Goal: Information Seeking & Learning: Compare options

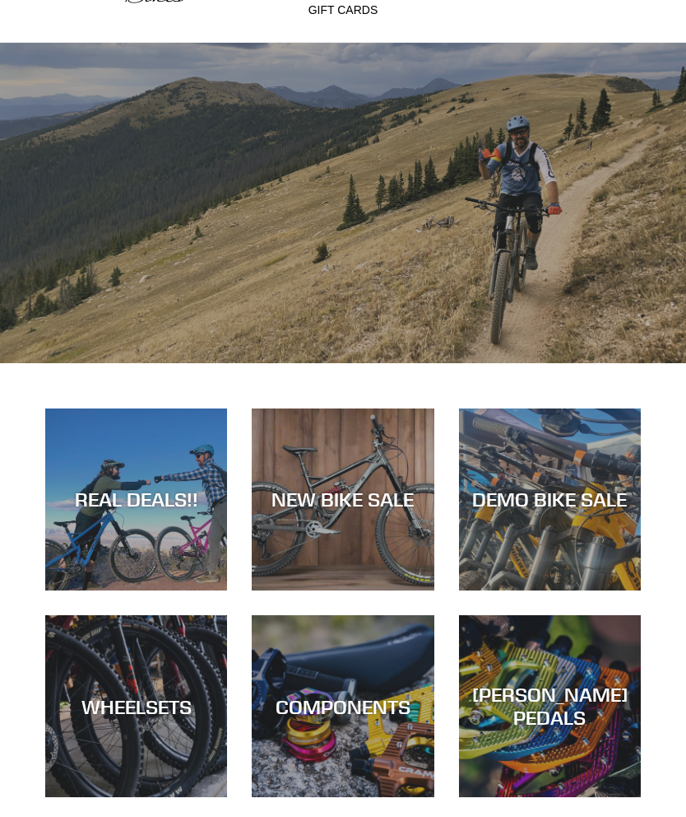
scroll to position [104, 0]
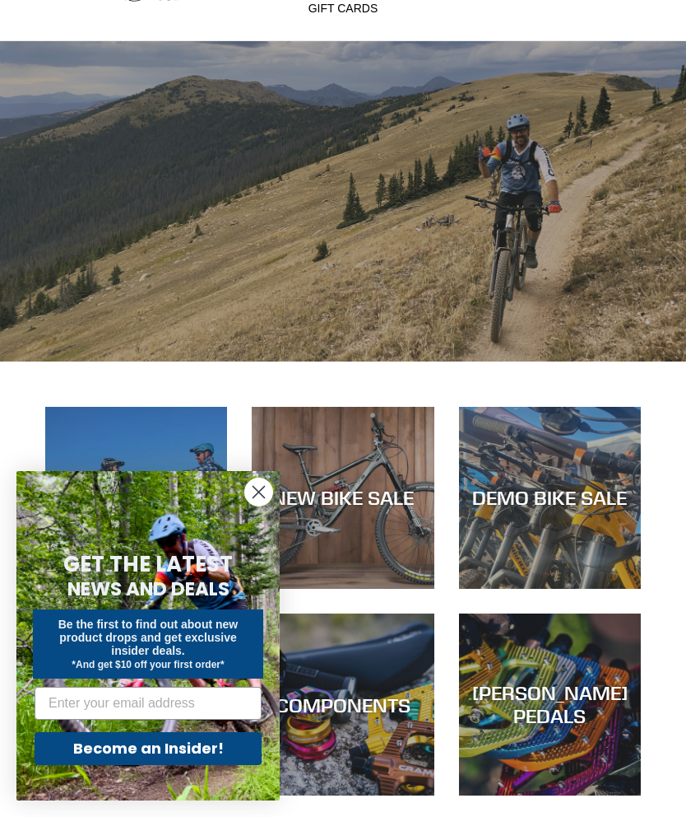
click at [263, 505] on circle "Close dialog" at bounding box center [258, 491] width 27 height 27
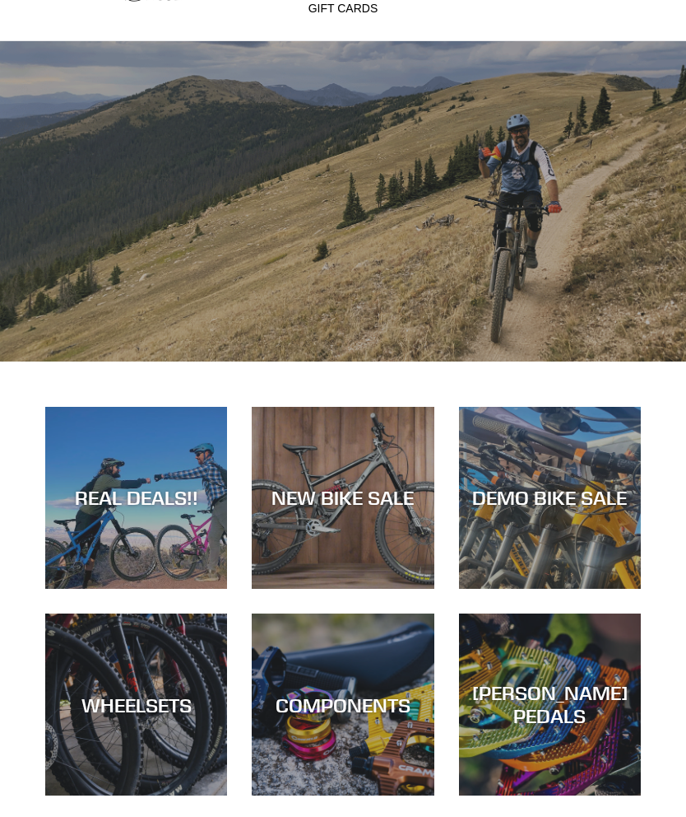
click at [362, 495] on div "NEW BIKE SALE" at bounding box center [343, 498] width 182 height 24
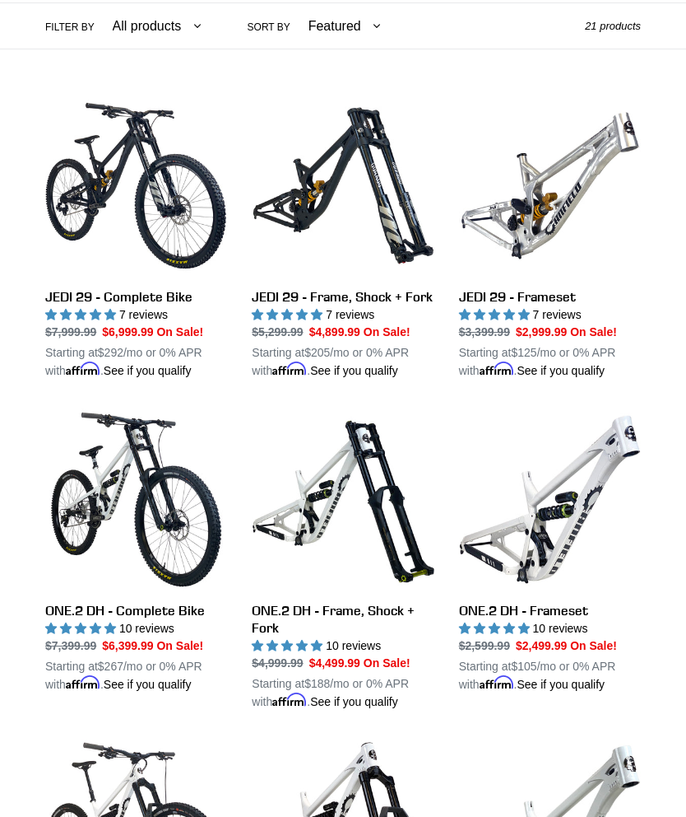
scroll to position [422, 0]
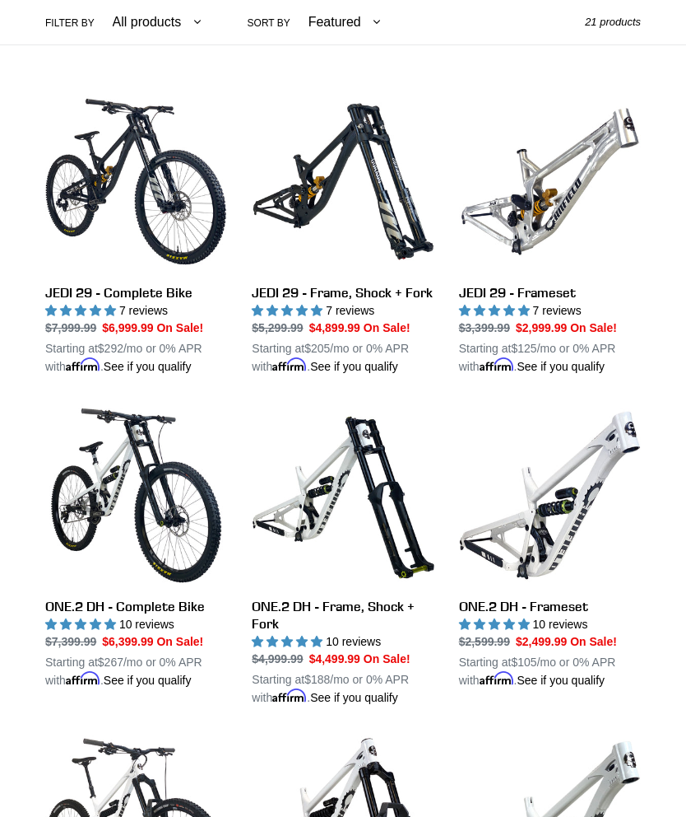
click at [114, 207] on link "JEDI 29 - Complete Bike" at bounding box center [136, 233] width 182 height 285
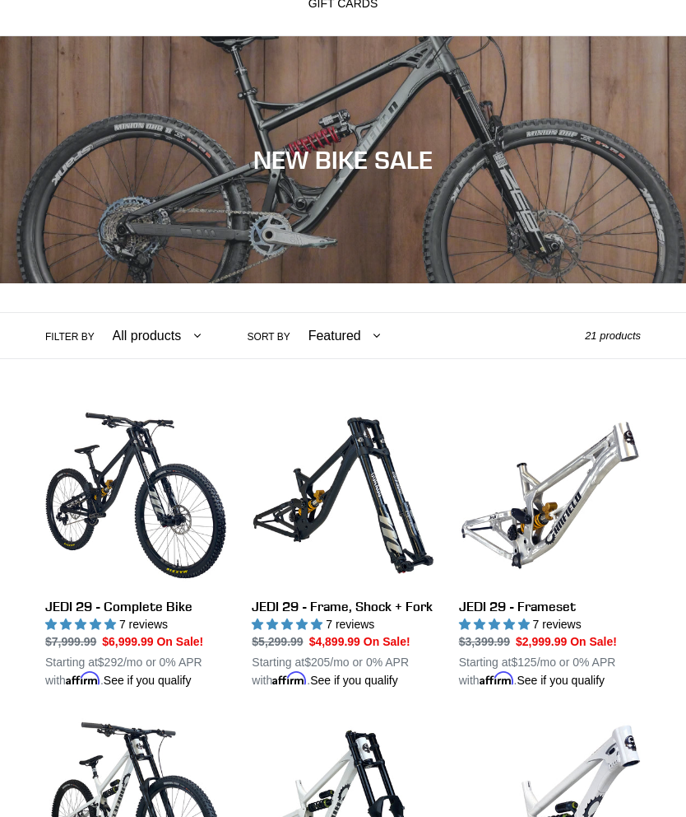
scroll to position [0, 0]
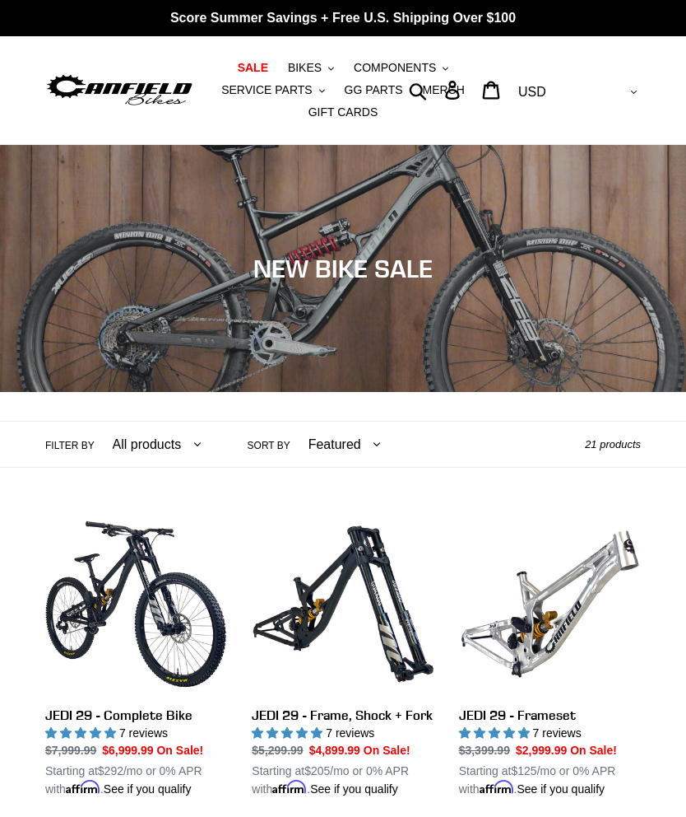
click at [327, 72] on button "BIKES .cls-1{fill:#231f20}" at bounding box center [311, 68] width 63 height 22
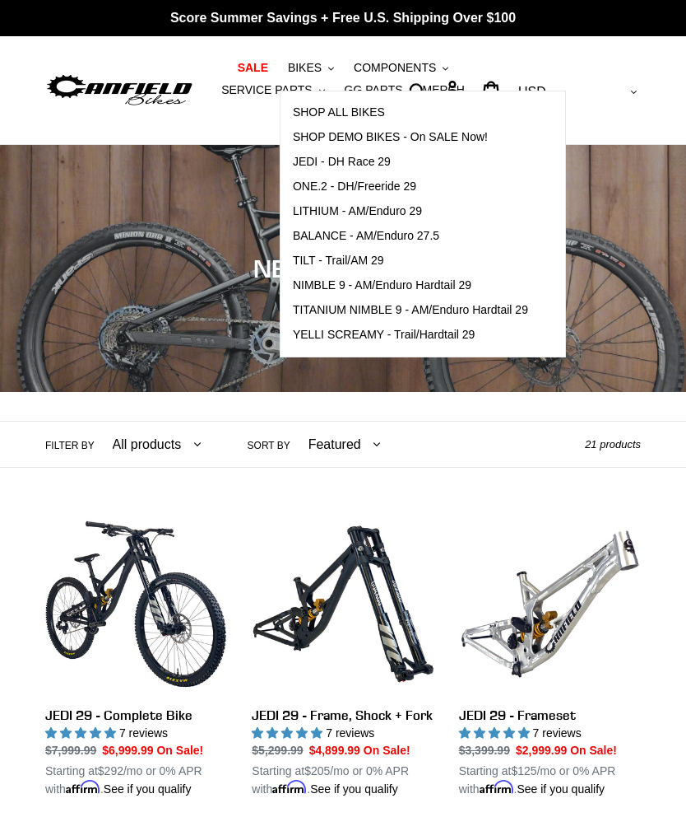
click at [398, 207] on span "LITHIUM - AM/Enduro 29" at bounding box center [357, 211] width 129 height 14
click at [374, 267] on span "TILT - Trail/AM 29" at bounding box center [338, 261] width 91 height 14
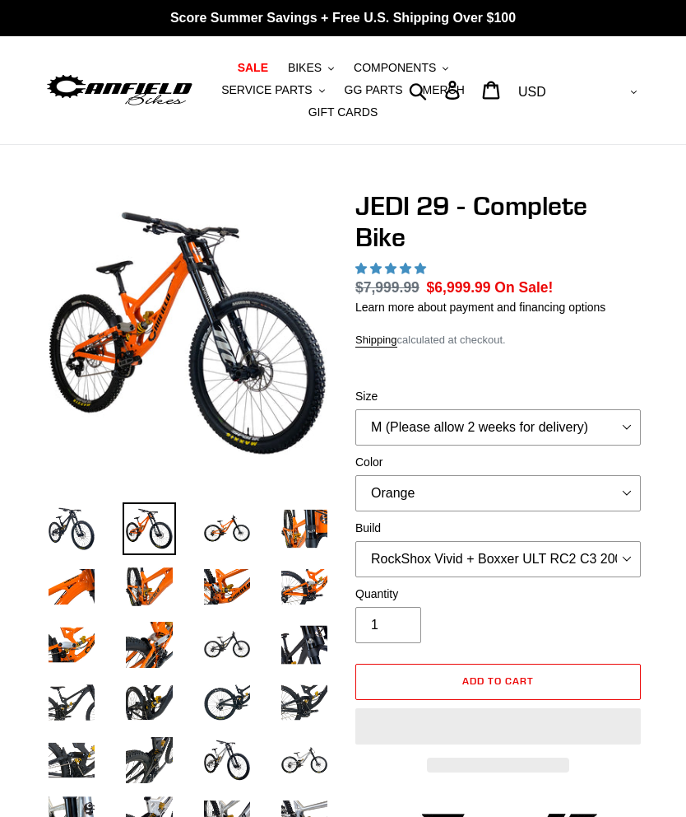
select select "highest-rating"
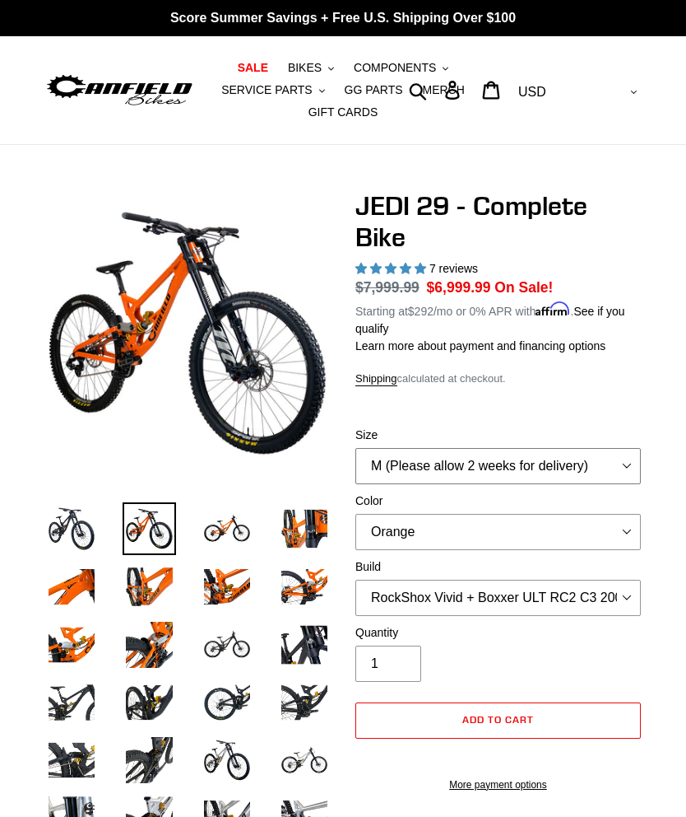
click at [454, 475] on select "M (Please allow 2 weeks for delivery) L (Please allow 2 weeks for delivery) XL …" at bounding box center [499, 466] width 286 height 36
select select "L (Please allow 2 weeks for delivery)"
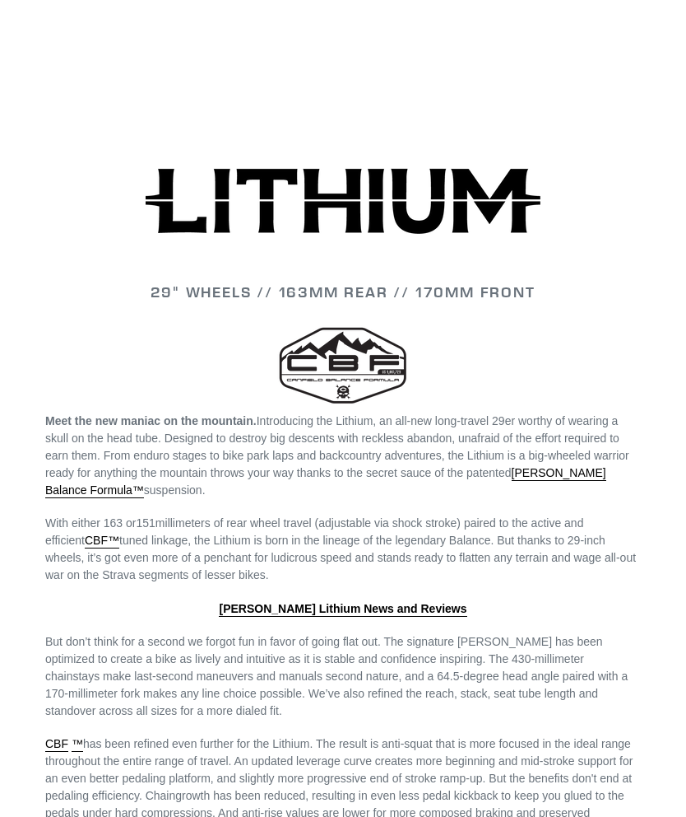
scroll to position [1753, 0]
click at [520, 419] on span "Introducing the Lithium, an all-new long-travel 29er worthy of wearing a skull …" at bounding box center [337, 455] width 584 height 84
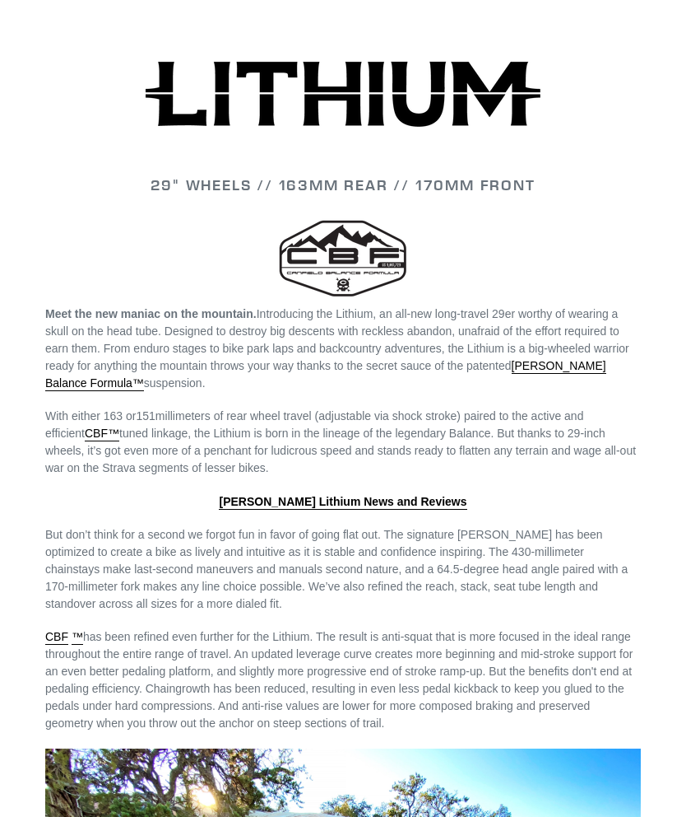
scroll to position [1810, 0]
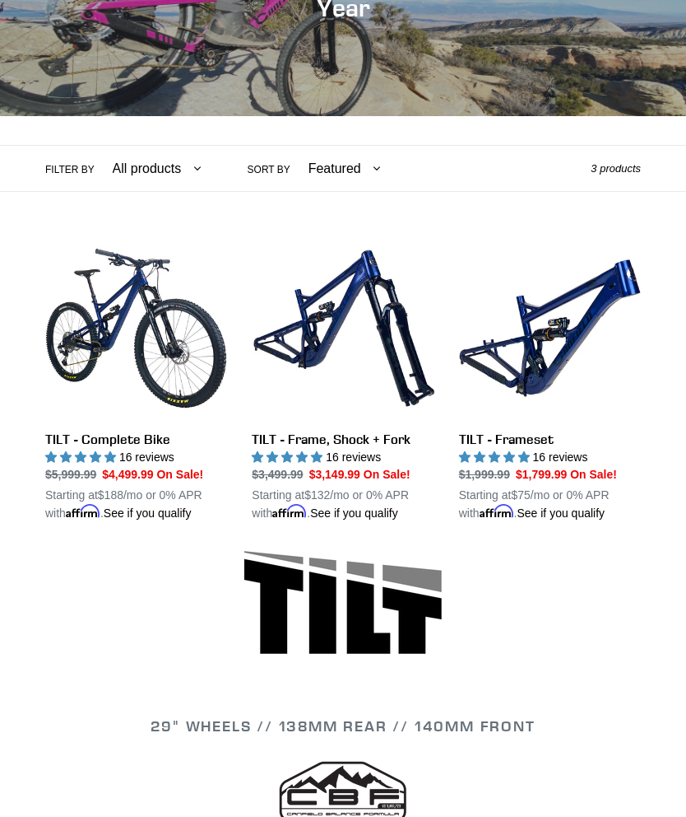
scroll to position [276, 0]
click at [140, 305] on link "TILT - Complete Bike" at bounding box center [136, 379] width 182 height 285
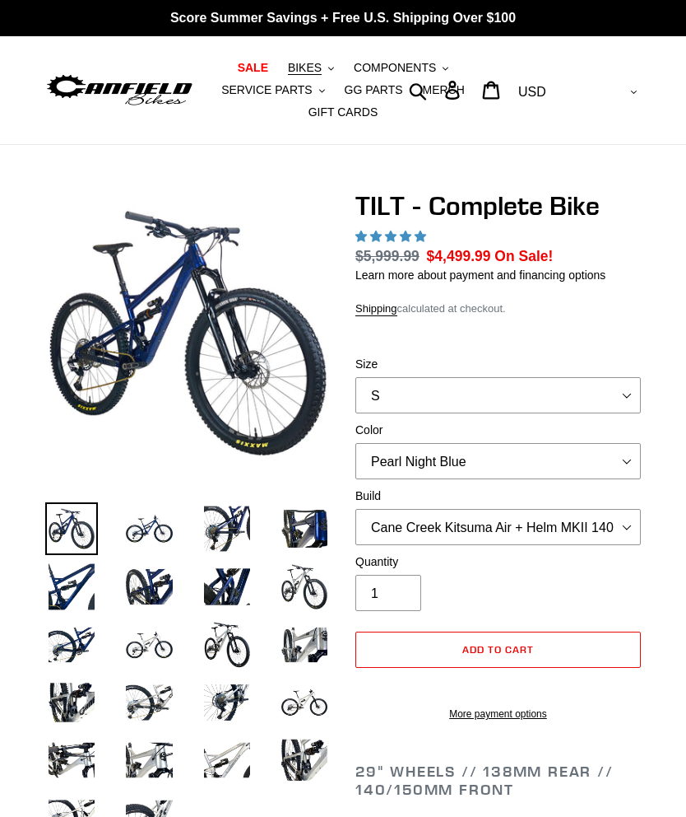
select select "highest-rating"
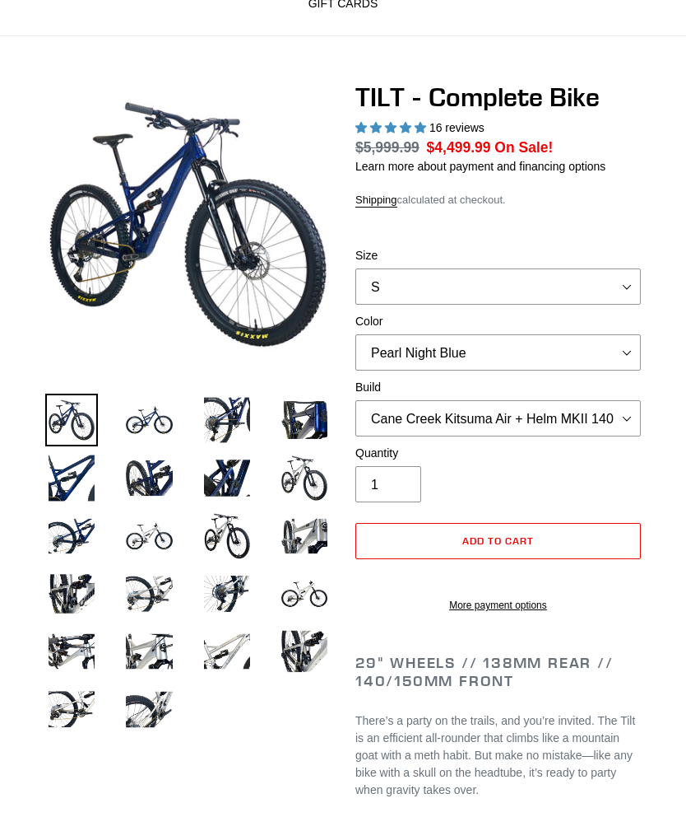
scroll to position [109, 0]
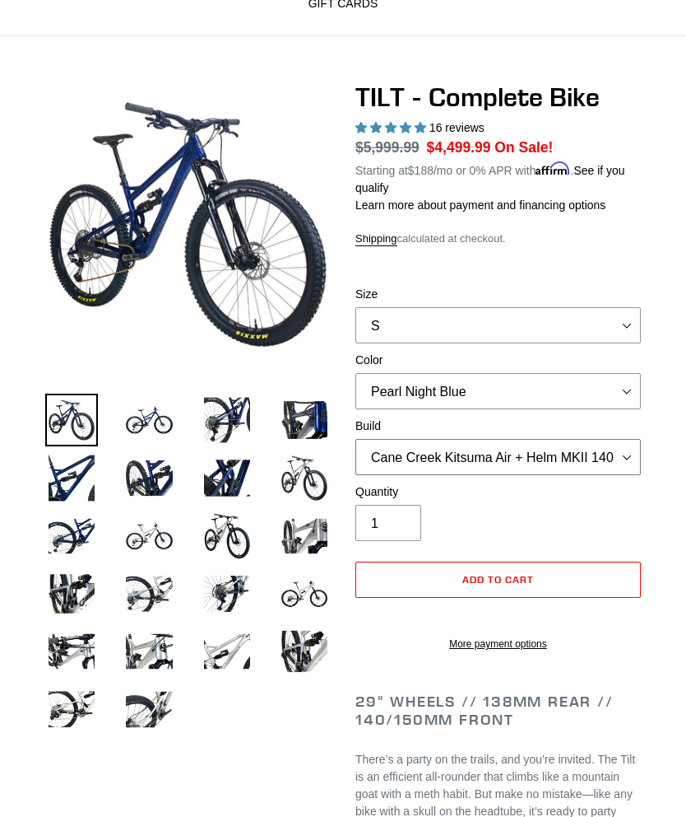
click at [588, 461] on select "Cane Creek Kitsuma Air + Helm MKII 140 + SRAM GX Cane Creek Kitsuma Air + Helm …" at bounding box center [499, 457] width 286 height 36
click at [517, 331] on select "S M L" at bounding box center [499, 325] width 286 height 36
select select "L"
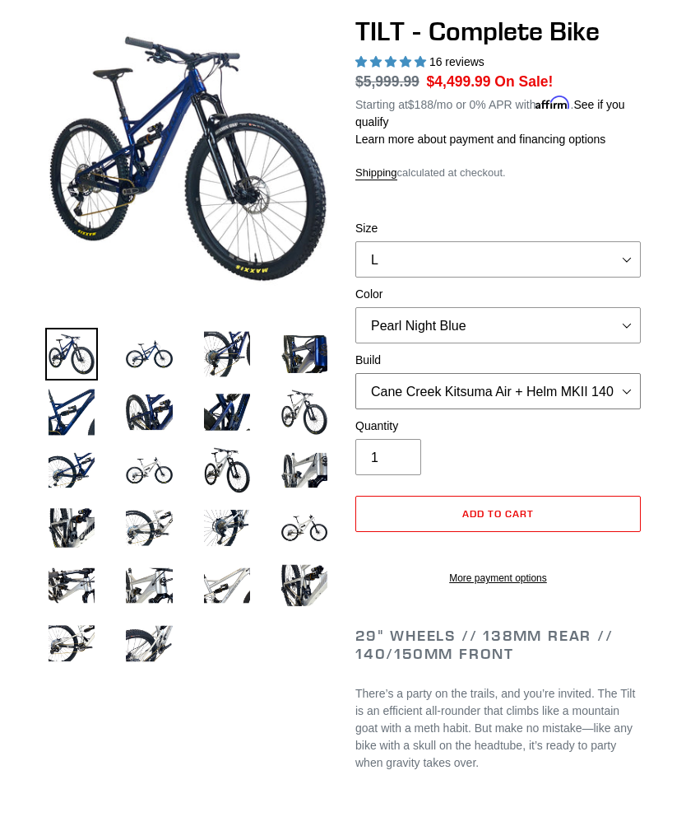
click at [610, 389] on select "Cane Creek Kitsuma Air + Helm MKII 140 + SRAM GX Cane Creek Kitsuma Air + Helm …" at bounding box center [499, 391] width 286 height 36
click at [311, 358] on img at bounding box center [304, 354] width 53 height 53
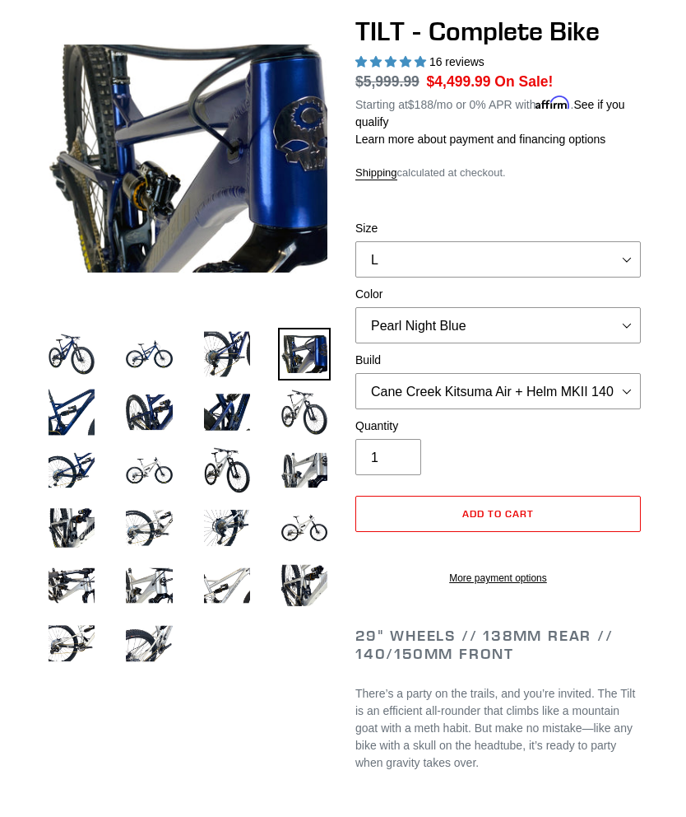
click at [231, 354] on img at bounding box center [227, 354] width 53 height 53
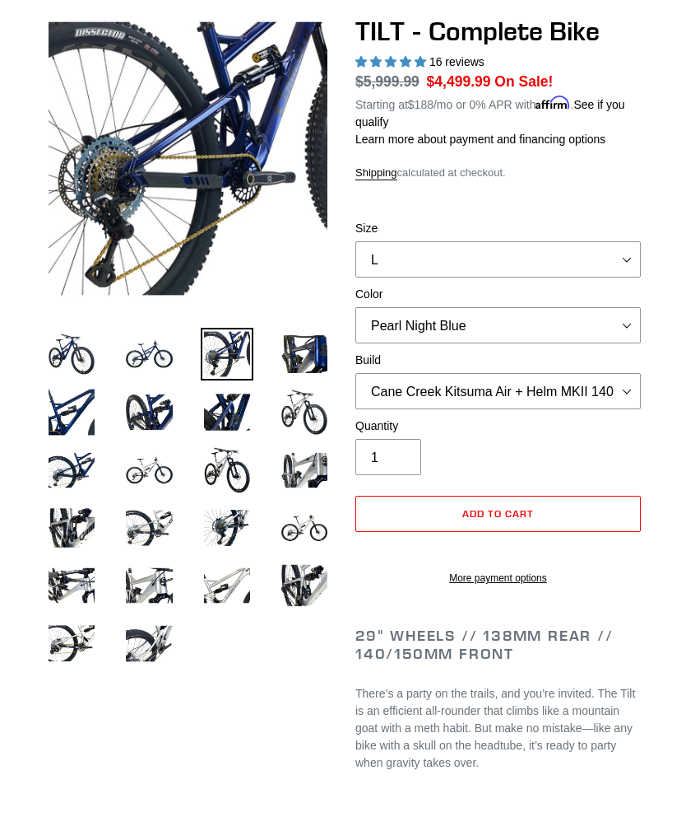
click at [161, 365] on img at bounding box center [149, 354] width 53 height 53
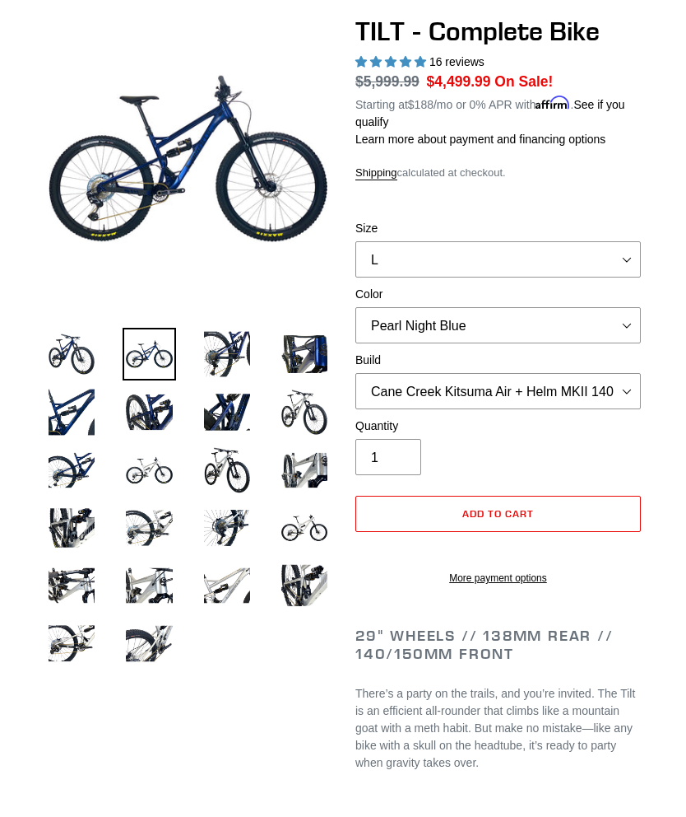
click at [216, 356] on img at bounding box center [227, 354] width 53 height 53
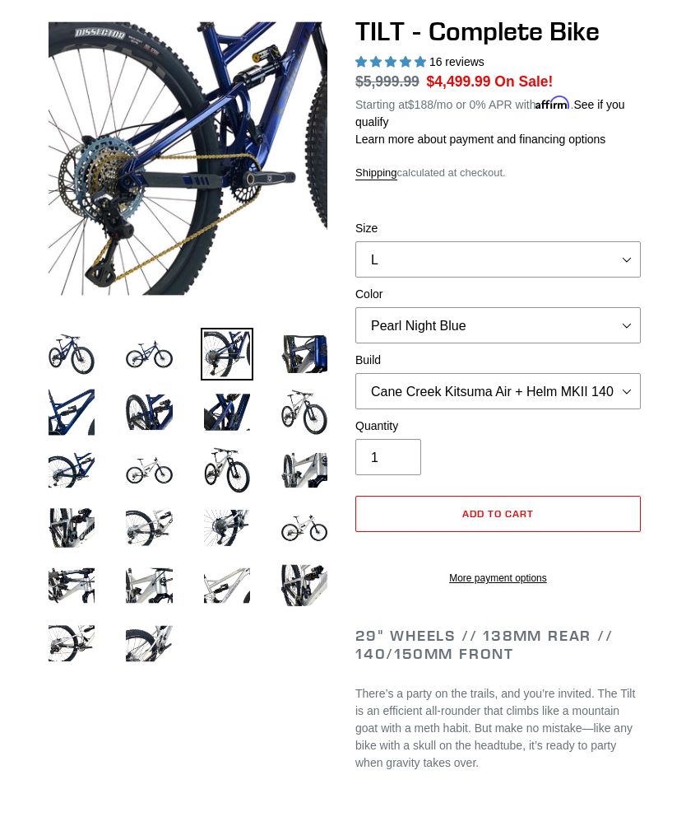
click at [86, 357] on img at bounding box center [71, 354] width 53 height 53
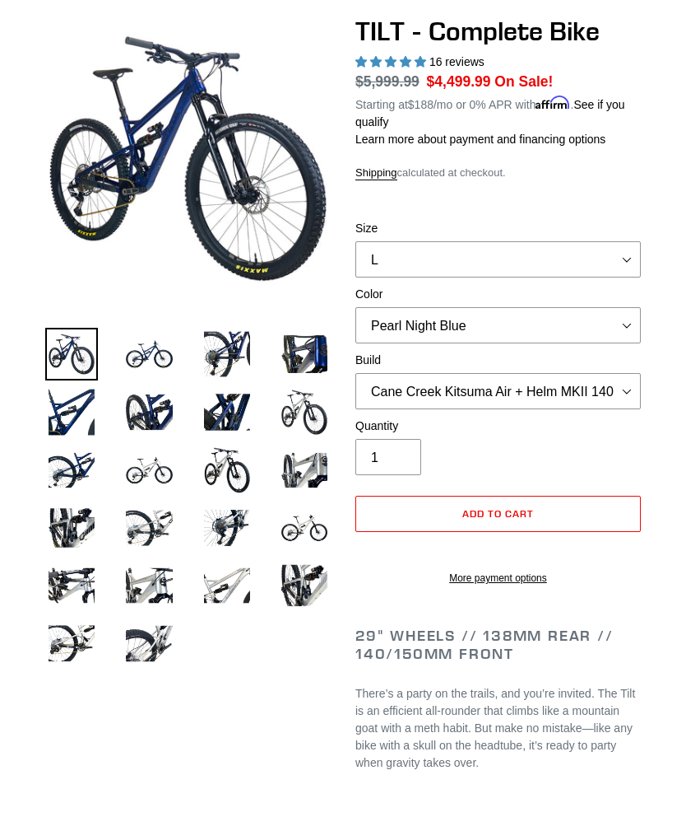
click at [81, 411] on img at bounding box center [71, 411] width 53 height 53
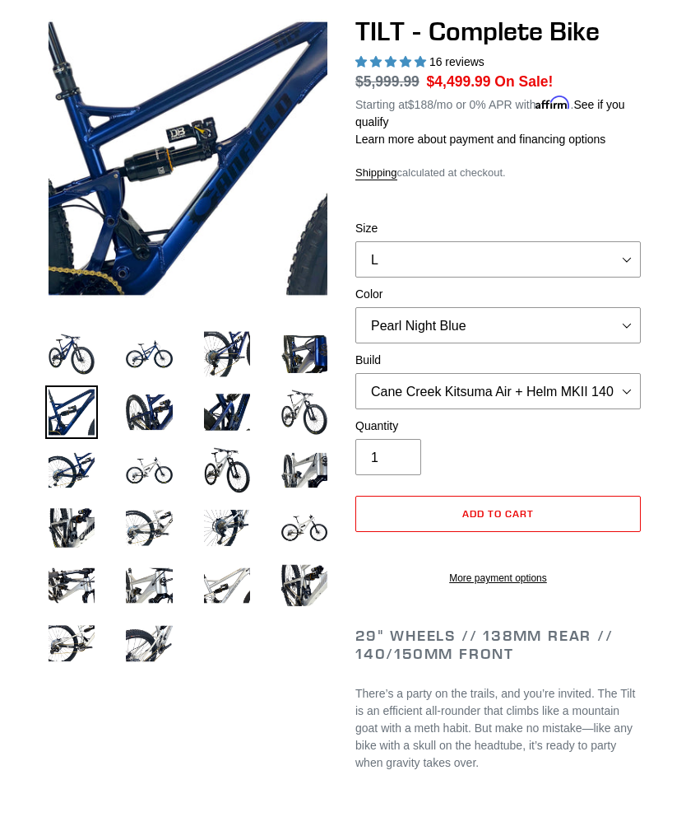
click at [164, 357] on img at bounding box center [149, 354] width 53 height 53
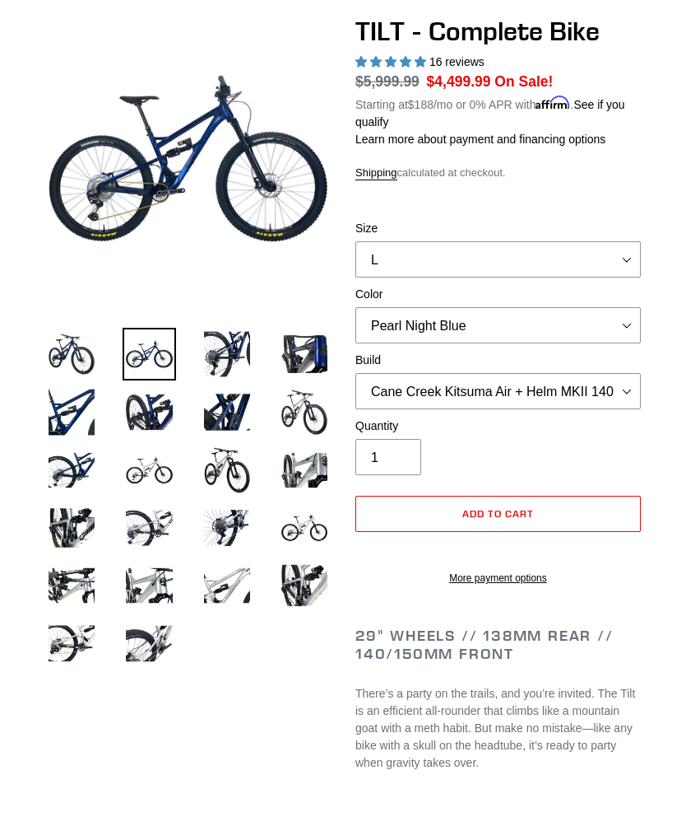
click at [234, 359] on img at bounding box center [227, 354] width 53 height 53
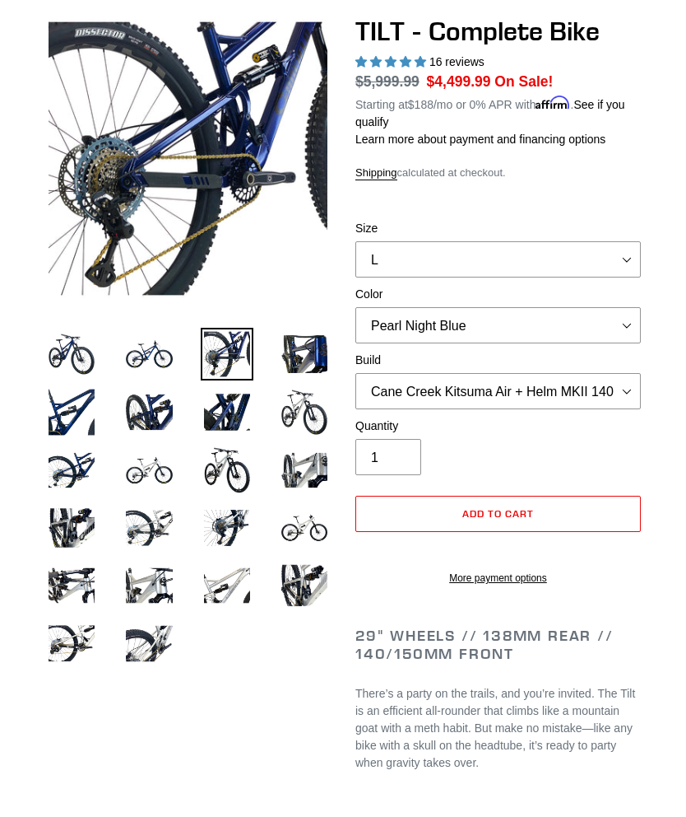
click at [313, 363] on img at bounding box center [304, 354] width 53 height 53
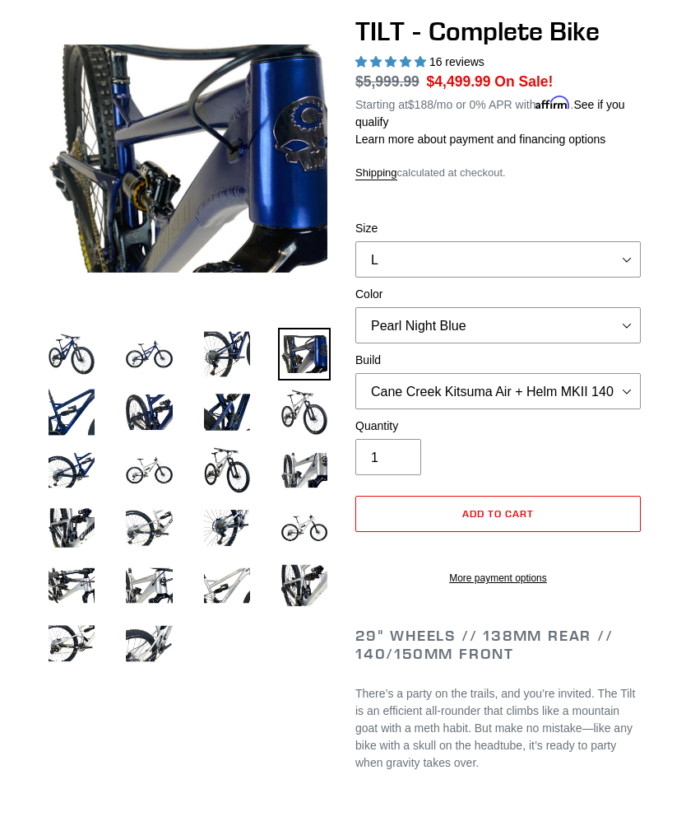
click at [228, 366] on img at bounding box center [227, 354] width 53 height 53
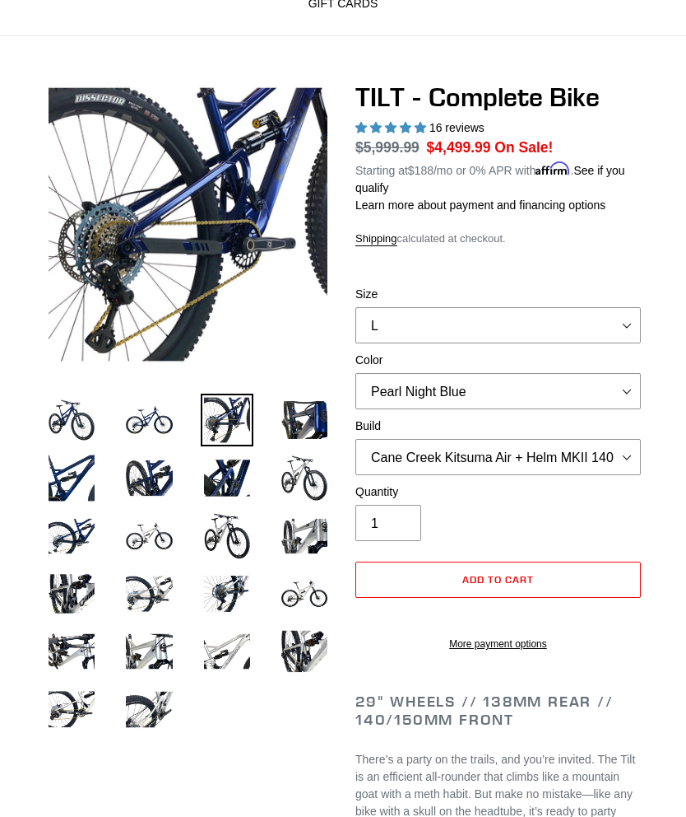
scroll to position [108, 0]
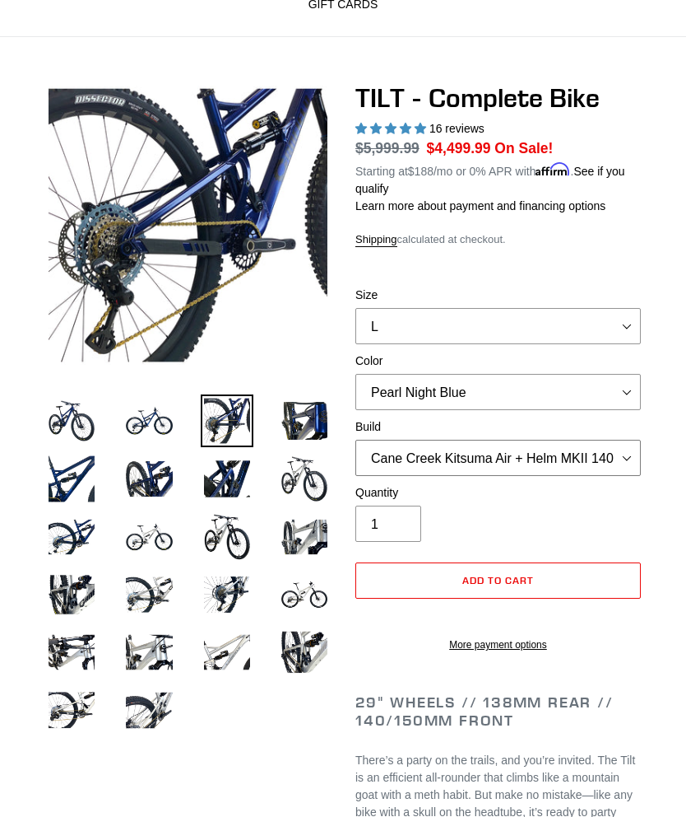
click at [612, 465] on select "Cane Creek Kitsuma Air + Helm MKII 140 + SRAM GX Cane Creek Kitsuma Air + Helm …" at bounding box center [499, 458] width 286 height 36
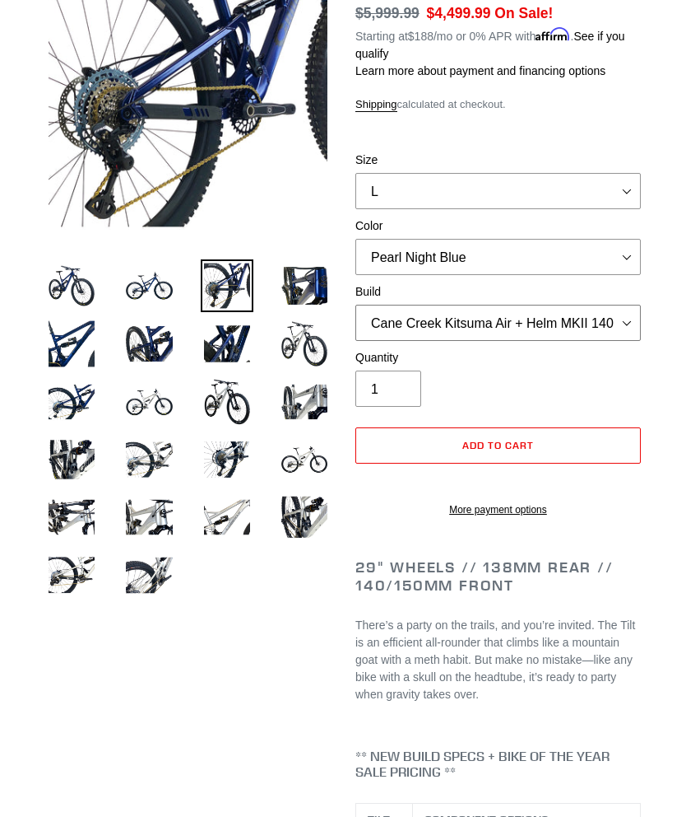
scroll to position [234, 0]
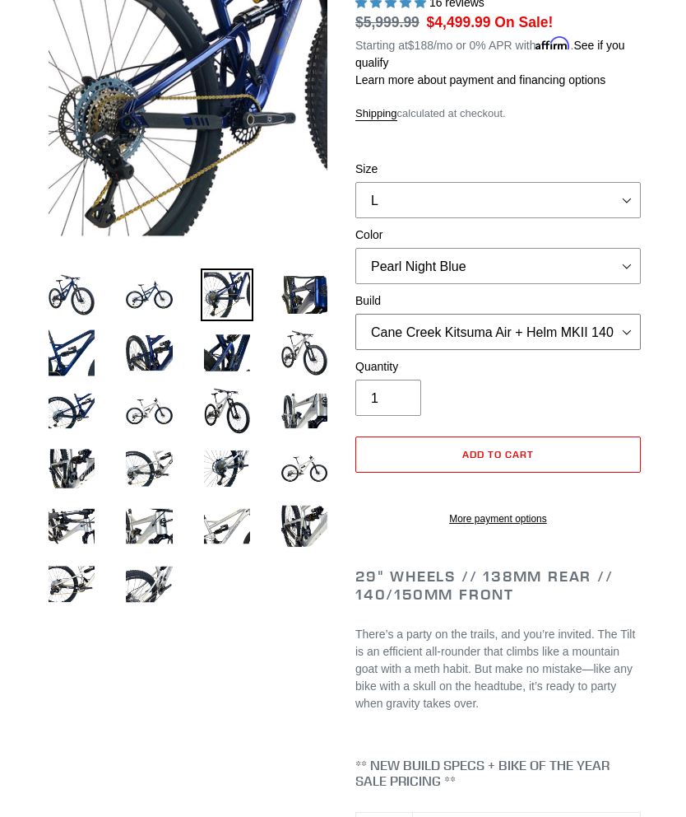
click at [615, 330] on select "Cane Creek Kitsuma Air + Helm MKII 140 + SRAM GX Cane Creek Kitsuma Air + Helm …" at bounding box center [499, 332] width 286 height 36
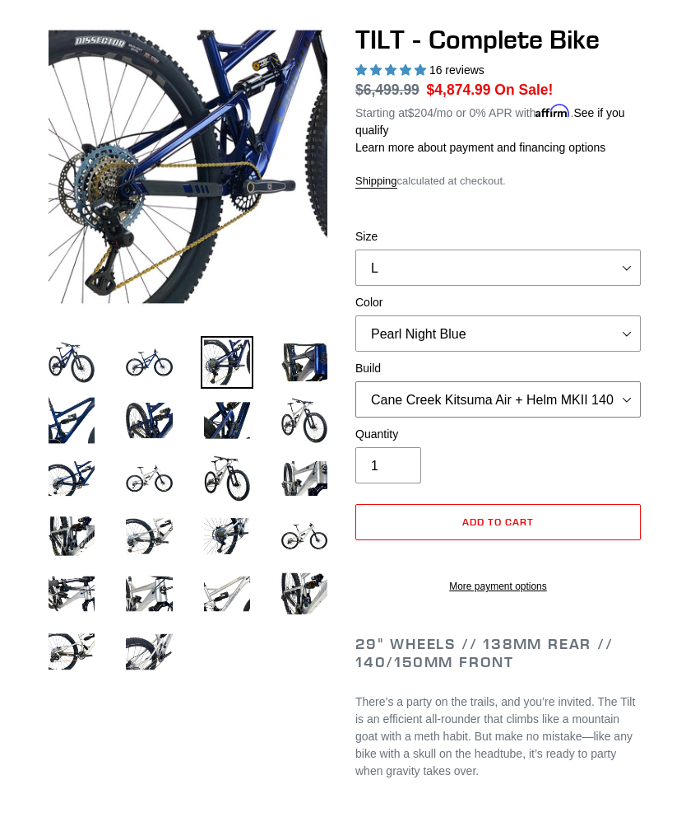
scroll to position [165, 0]
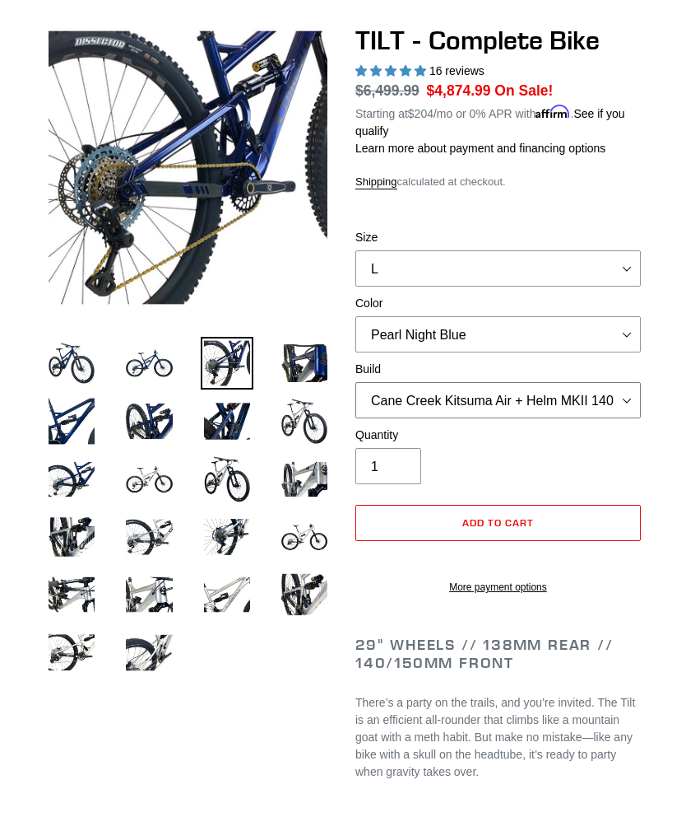
click at [607, 399] on select "Cane Creek Kitsuma Air + Helm MKII 140 + SRAM GX Cane Creek Kitsuma Air + Helm …" at bounding box center [499, 400] width 286 height 36
click at [585, 402] on select "Cane Creek Kitsuma Air + Helm MKII 140 + SRAM GX Cane Creek Kitsuma Air + Helm …" at bounding box center [499, 400] width 286 height 36
click at [565, 404] on select "Cane Creek Kitsuma Air + Helm MKII 140 + SRAM GX Cane Creek Kitsuma Air + Helm …" at bounding box center [499, 400] width 286 height 36
click at [572, 410] on select "Cane Creek Kitsuma Air + Helm MKII 140 + SRAM GX Cane Creek Kitsuma Air + Helm …" at bounding box center [499, 400] width 286 height 36
click at [572, 402] on select "Cane Creek Kitsuma Air + Helm MKII 140 + SRAM GX Cane Creek Kitsuma Air + Helm …" at bounding box center [499, 400] width 286 height 36
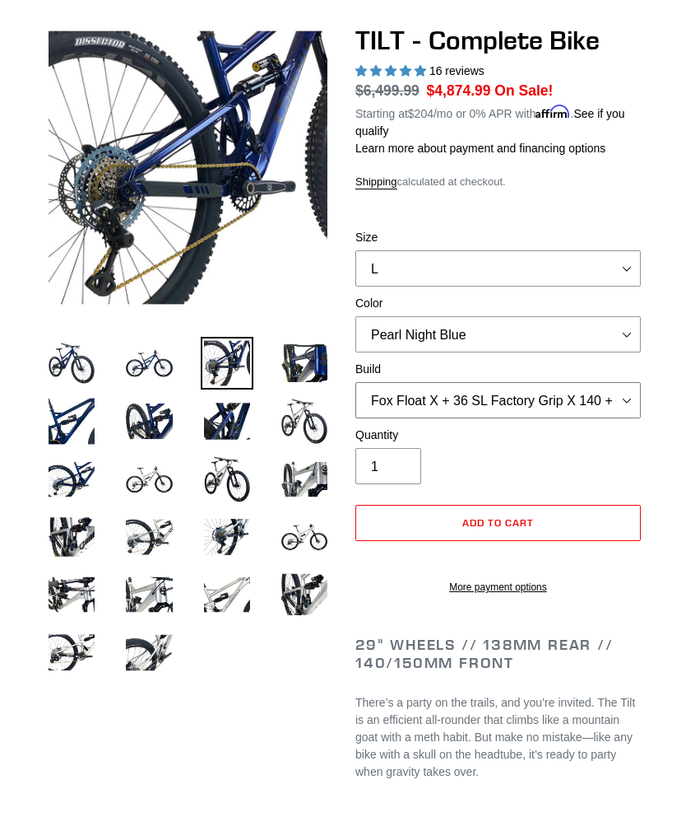
click at [614, 404] on select "Cane Creek Kitsuma Air + Helm MKII 140 + SRAM GX Cane Creek Kitsuma Air + Helm …" at bounding box center [499, 400] width 286 height 36
select select "Cane Creek Kitsuma Air + Helm MKII 140 + SRAM XO1"
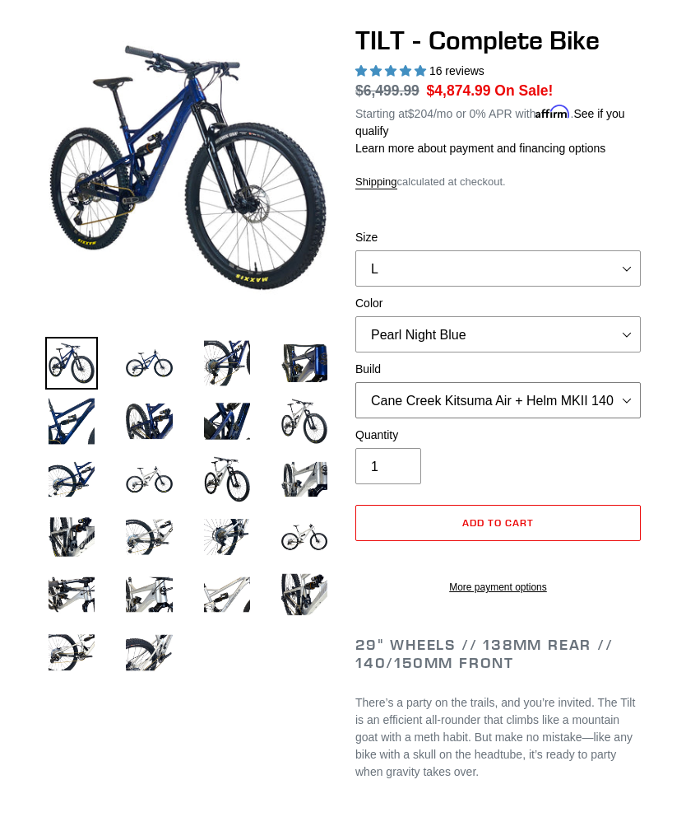
click at [604, 405] on select "Cane Creek Kitsuma Air + Helm MKII 140 + SRAM GX Cane Creek Kitsuma Air + Helm …" at bounding box center [499, 400] width 286 height 36
